Goal: Task Accomplishment & Management: Use online tool/utility

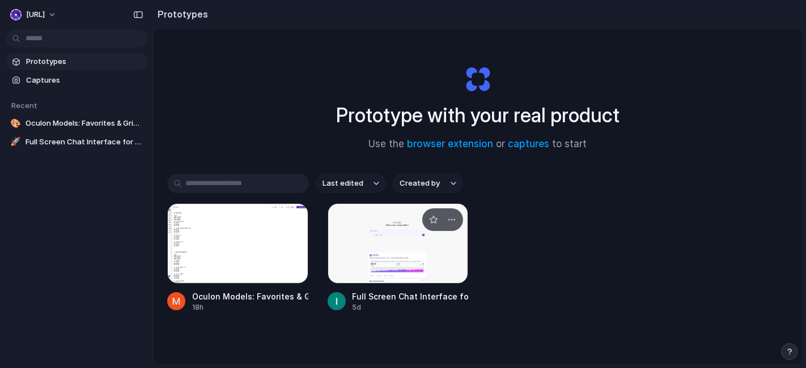
click at [385, 261] on div at bounding box center [398, 243] width 141 height 80
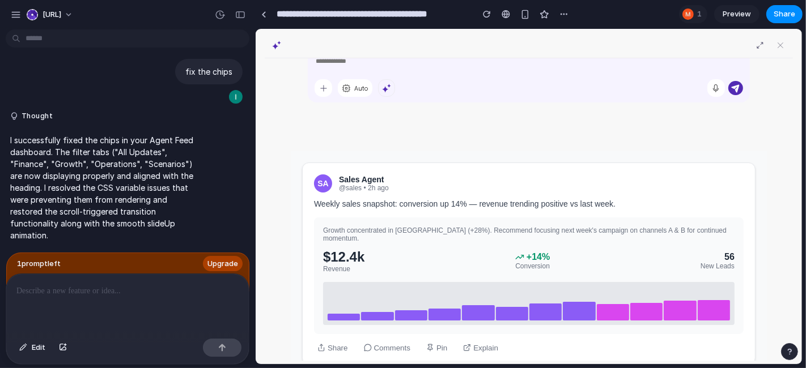
scroll to position [189, 0]
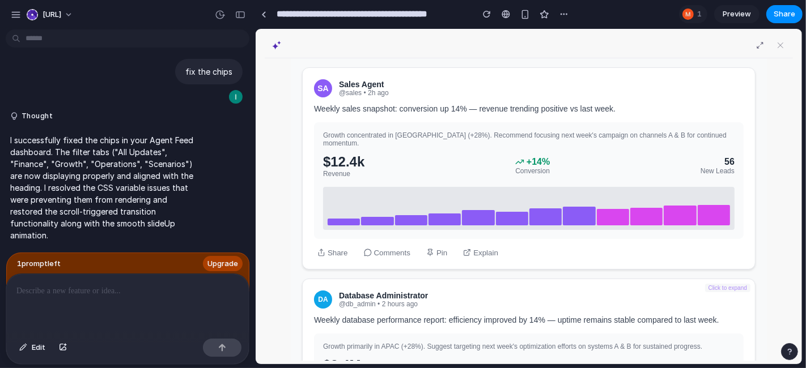
click at [445, 235] on div "SA Sales Agent @sales • 2h ago Weekly sales snapshot: conversion up 14% — reven…" at bounding box center [528, 168] width 453 height 202
click at [534, 236] on div "SA Sales Agent @sales • 2h ago Weekly sales snapshot: conversion up 14% — reven…" at bounding box center [528, 168] width 453 height 202
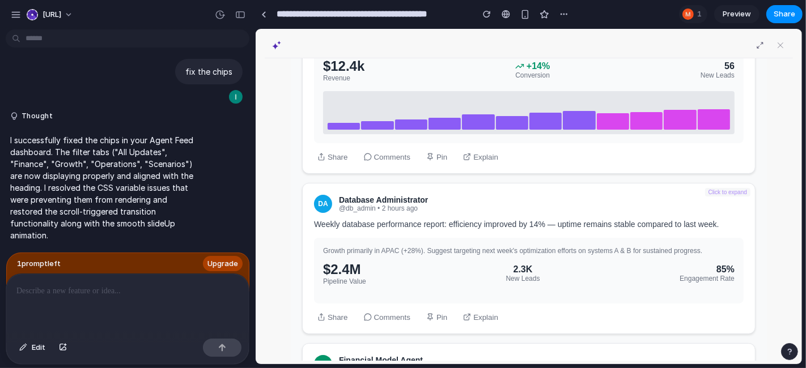
scroll to position [440, 0]
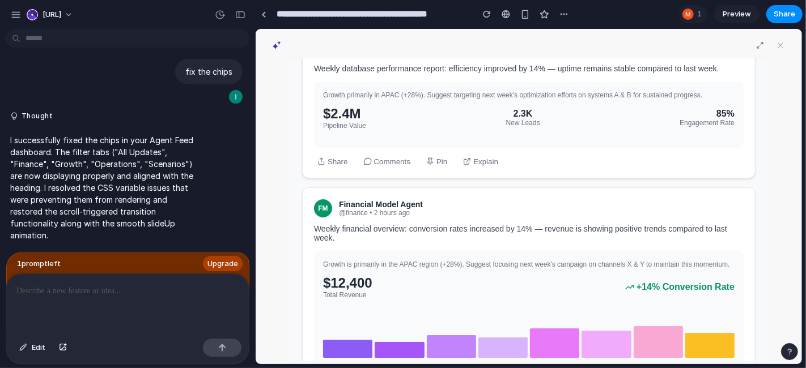
click at [511, 231] on div "Weekly financial overview: conversion rates increased by 14% — revenue is showi…" at bounding box center [528, 233] width 430 height 18
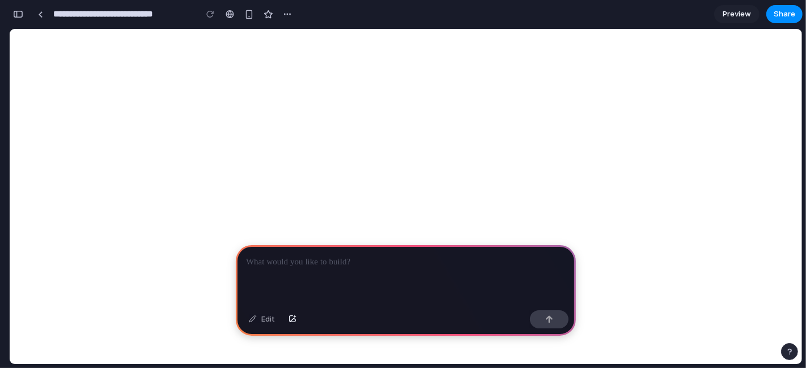
click at [363, 269] on div at bounding box center [406, 275] width 340 height 61
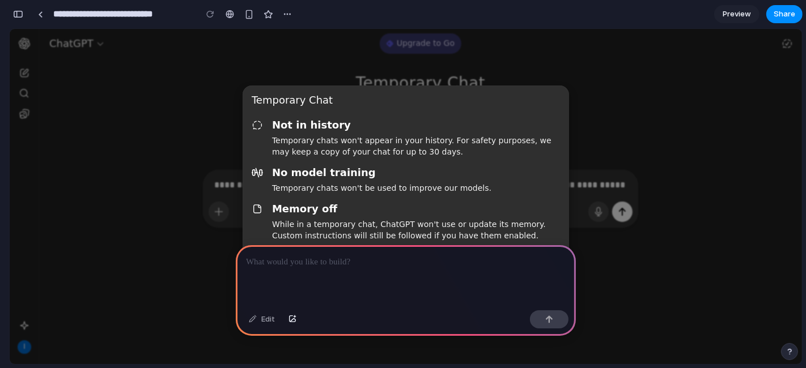
click at [447, 282] on div at bounding box center [406, 275] width 340 height 61
click at [495, 278] on div at bounding box center [406, 275] width 340 height 61
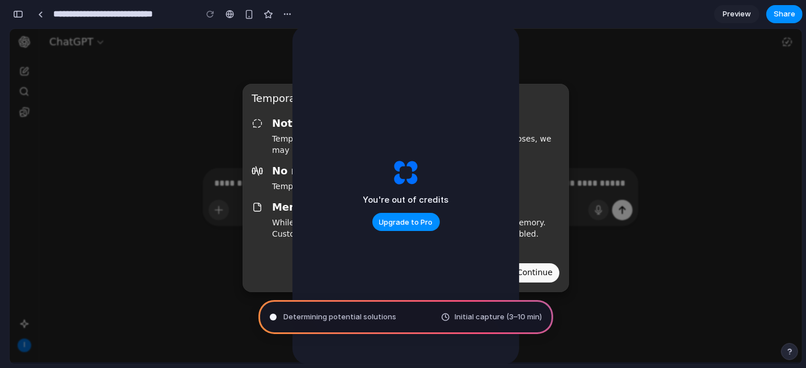
scroll to position [2, 0]
type input "**********"
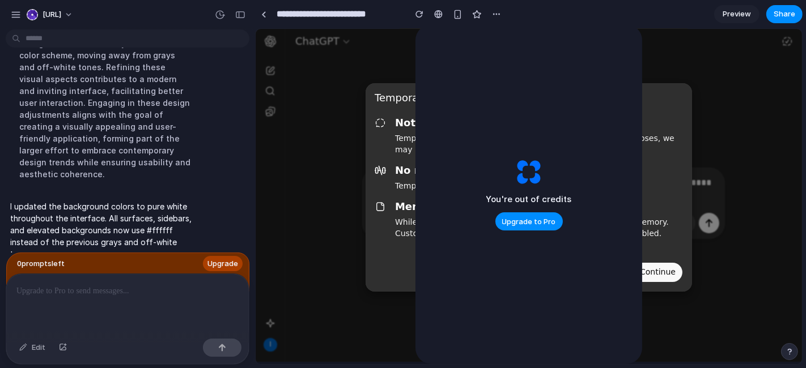
scroll to position [0, 0]
